Goal: Answer question/provide support

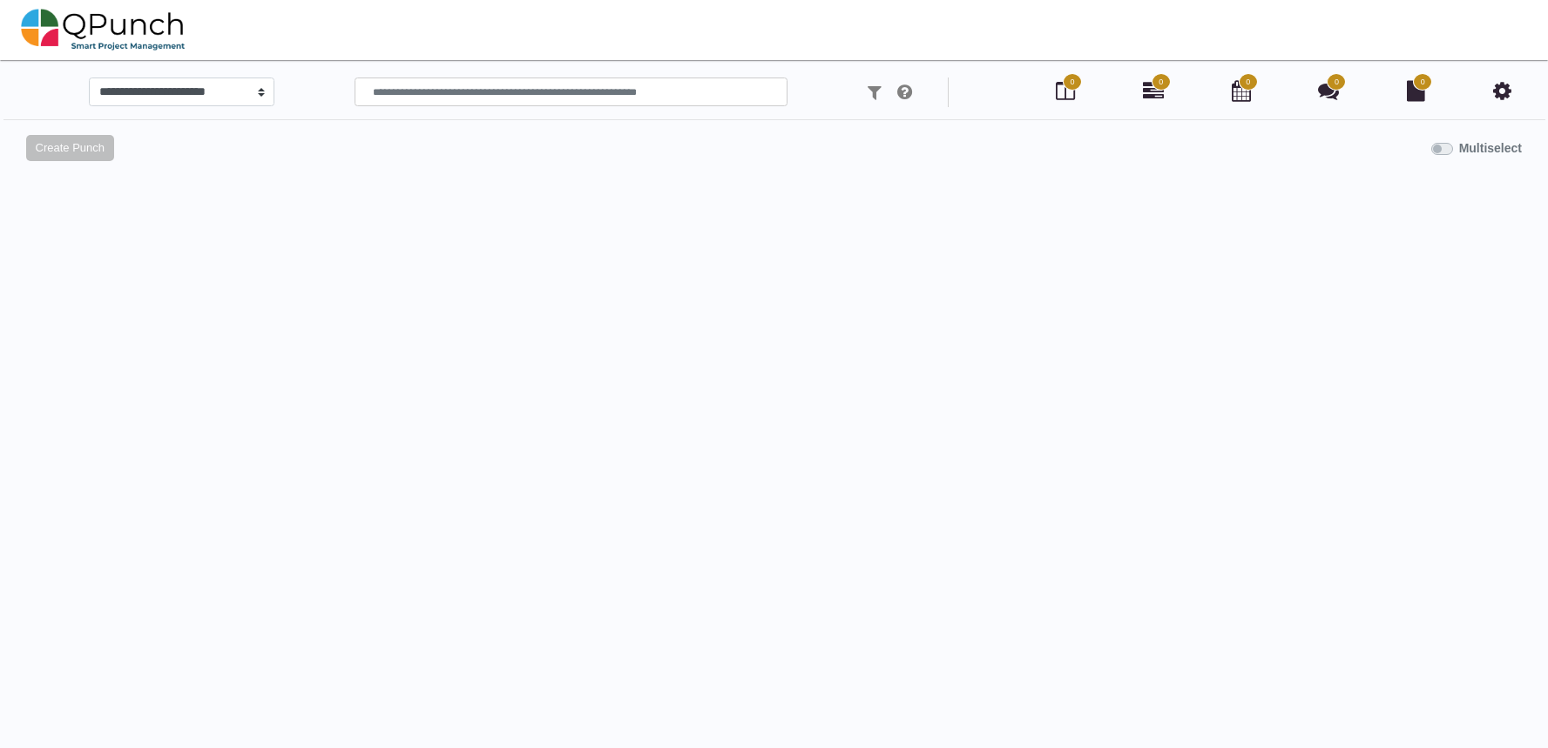
select select
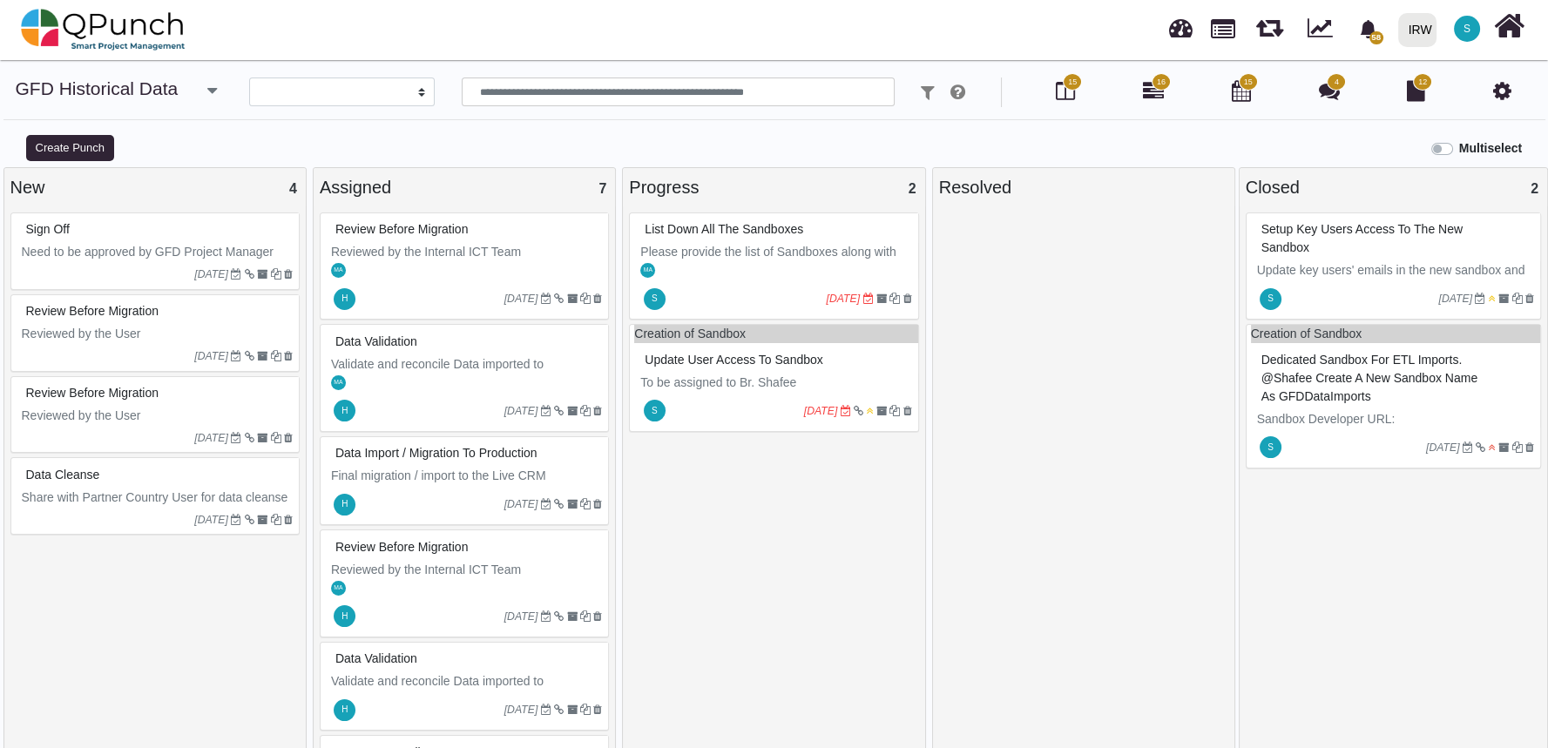
click at [749, 257] on p "Please provide the list of Sandboxes along with user accounts and their passwor…" at bounding box center [775, 261] width 271 height 37
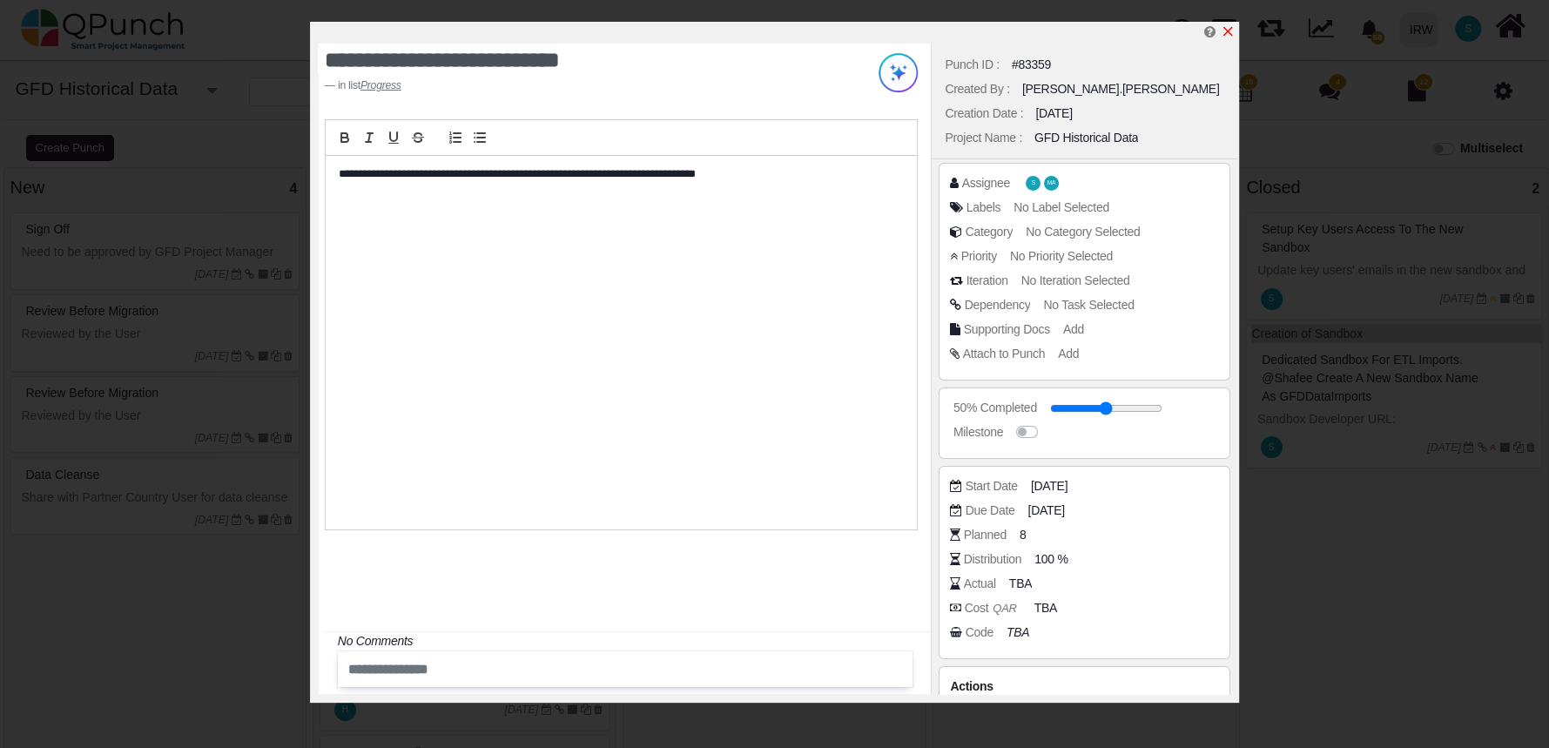
click at [1231, 30] on icon "x" at bounding box center [1228, 31] width 14 height 14
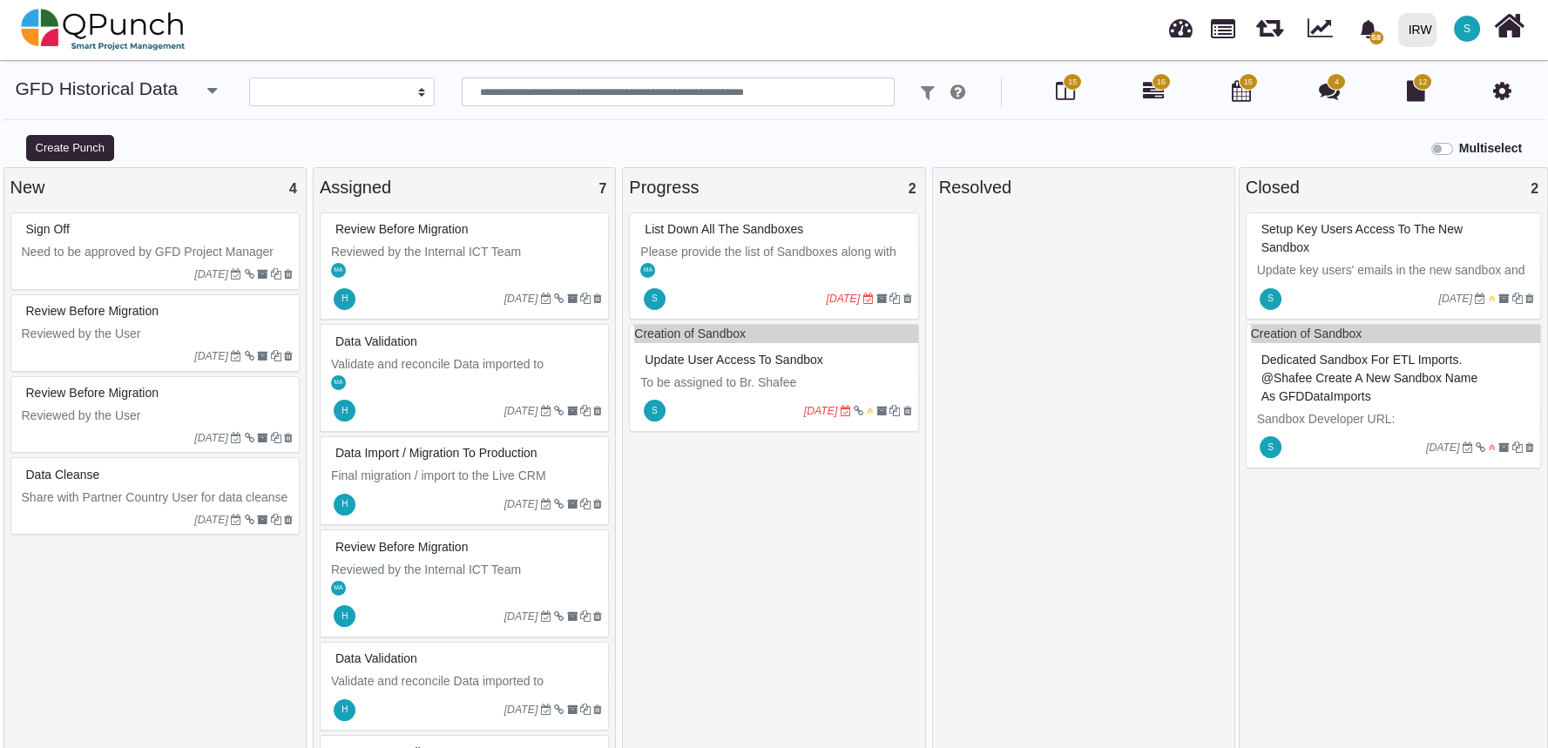
click at [771, 393] on div "S 19-09-2025" at bounding box center [775, 411] width 283 height 40
click at [771, 393] on div "Creation of Sandbox Update User Access to Sandbox To be assigned to Br. Shafee …" at bounding box center [773, 378] width 289 height 108
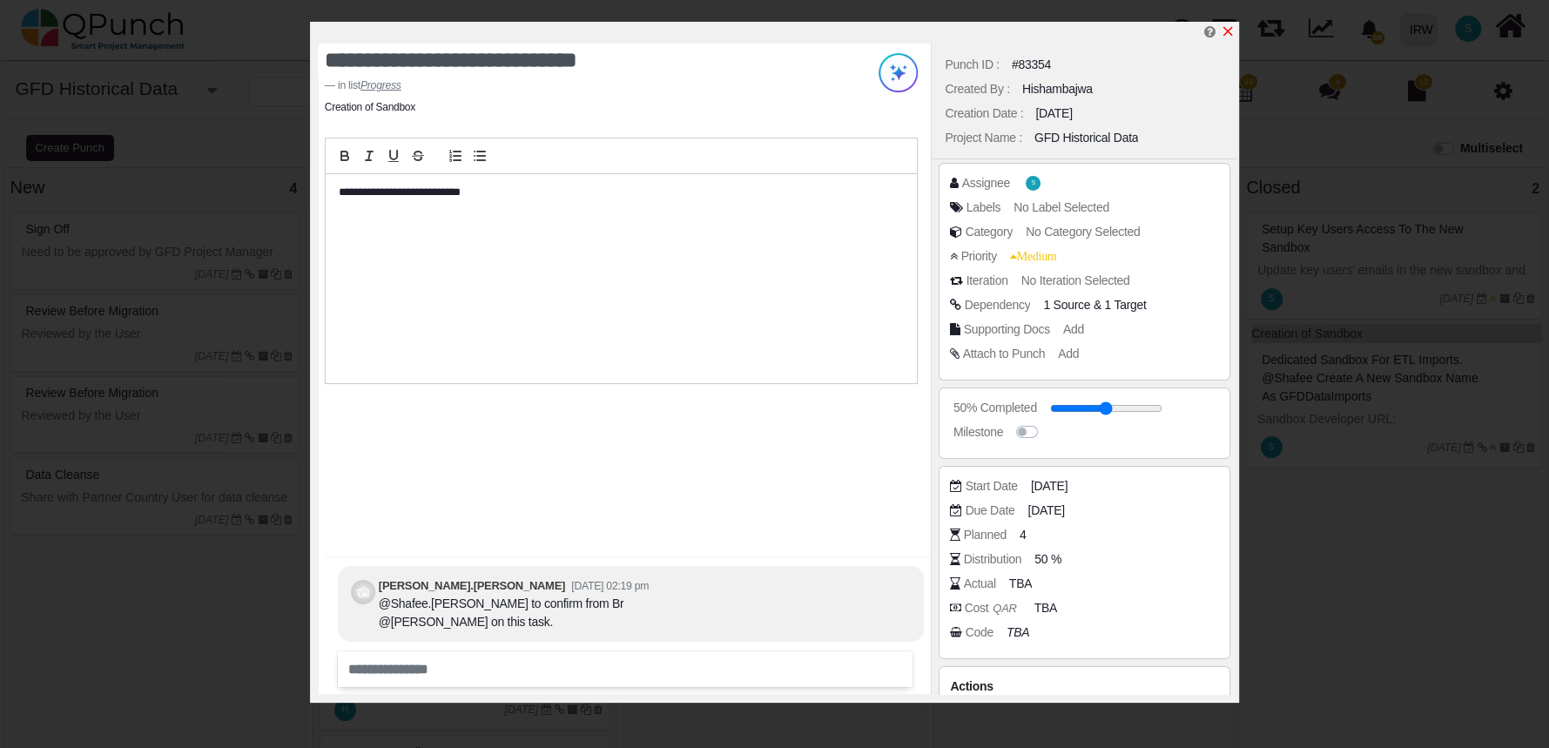
click at [1232, 31] on icon "x" at bounding box center [1228, 31] width 14 height 14
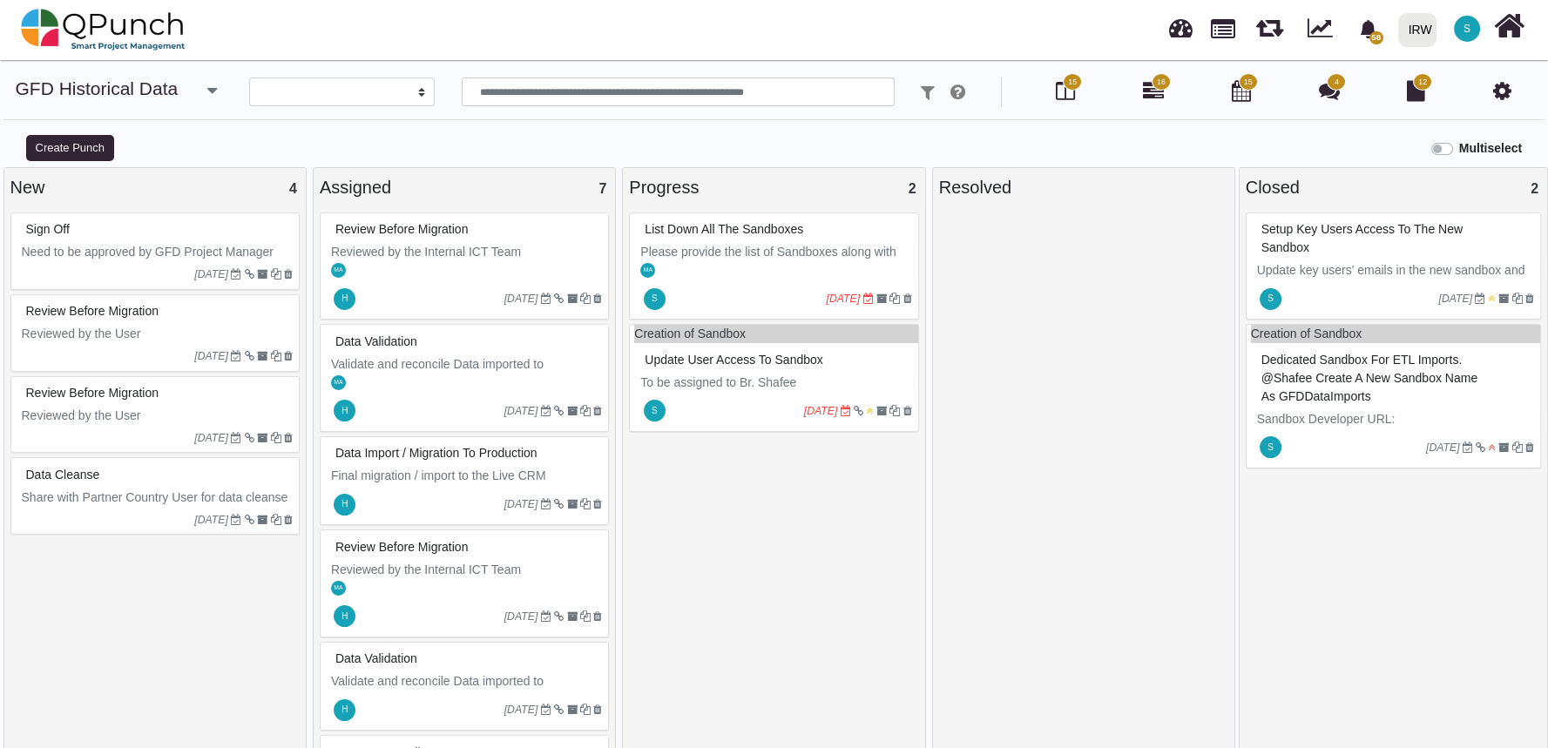
click at [734, 253] on p "Please provide the list of Sandboxes along with user accounts and their passwor…" at bounding box center [775, 261] width 271 height 37
click at [734, 253] on div "List down all the Sandboxes Please provide the list of Sandboxes along with use…" at bounding box center [773, 266] width 289 height 108
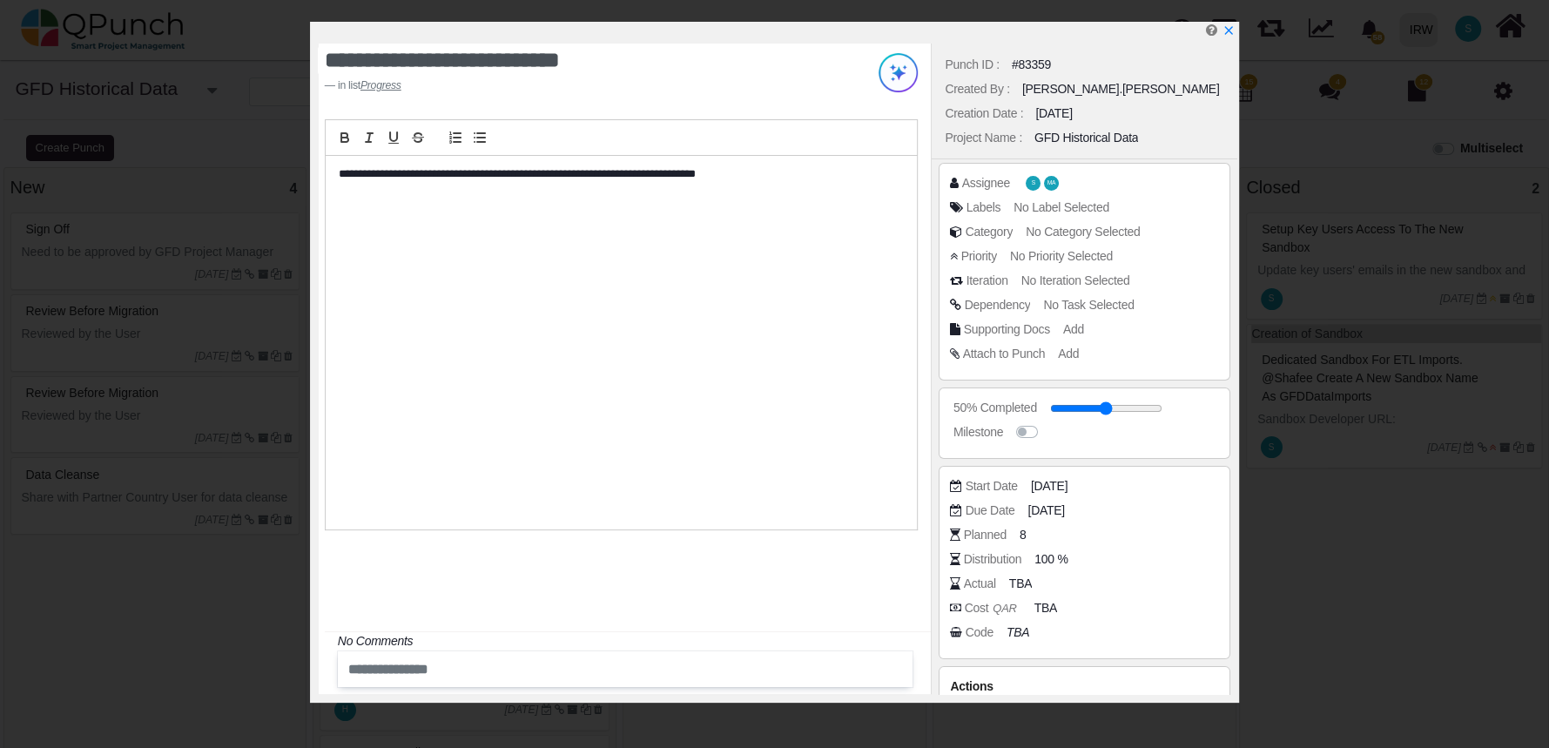
click at [693, 169] on p "**********" at bounding box center [617, 174] width 556 height 16
copy p "**********"
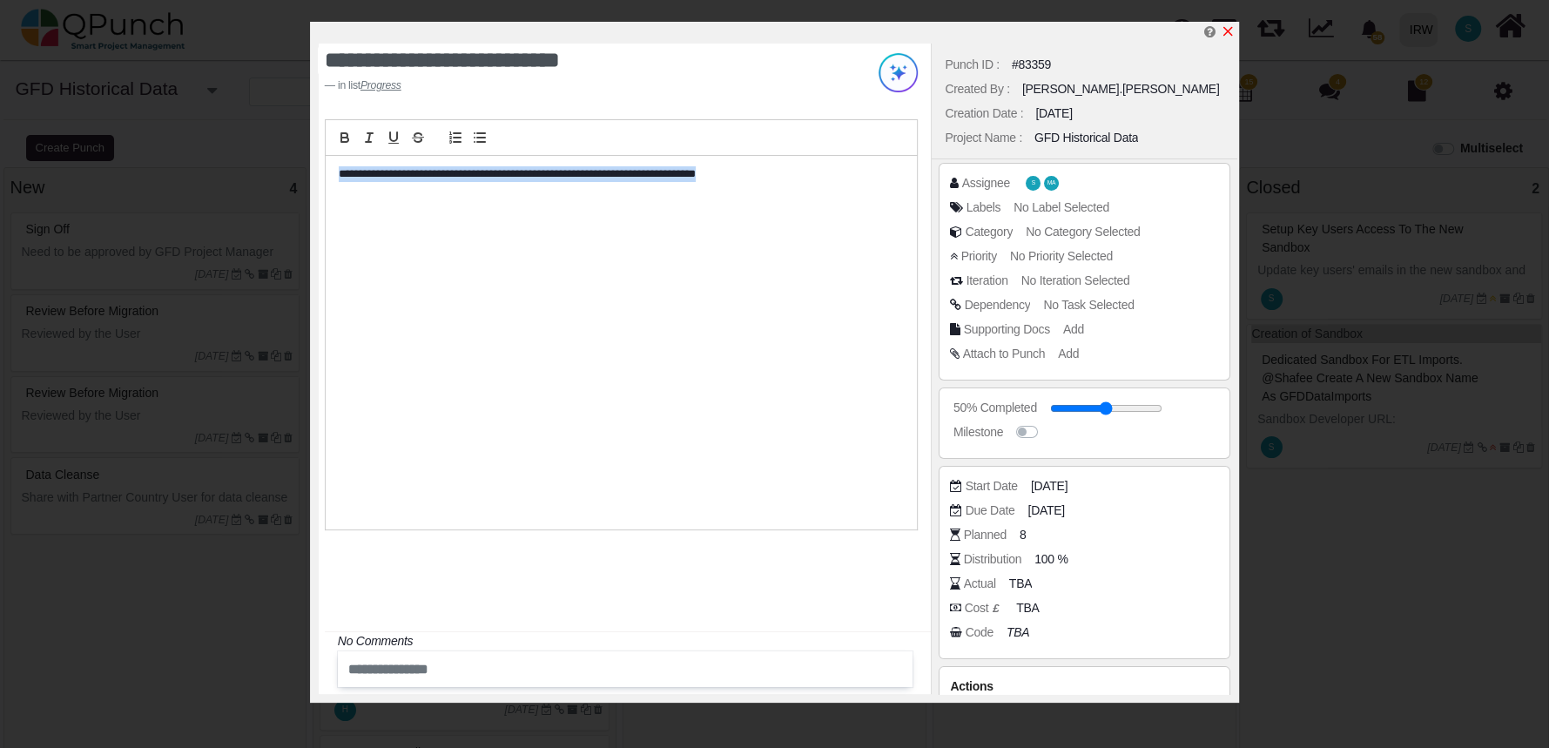
click at [1230, 34] on icon "x" at bounding box center [1228, 31] width 14 height 14
